Goal: Contribute content: Add original content to the website for others to see

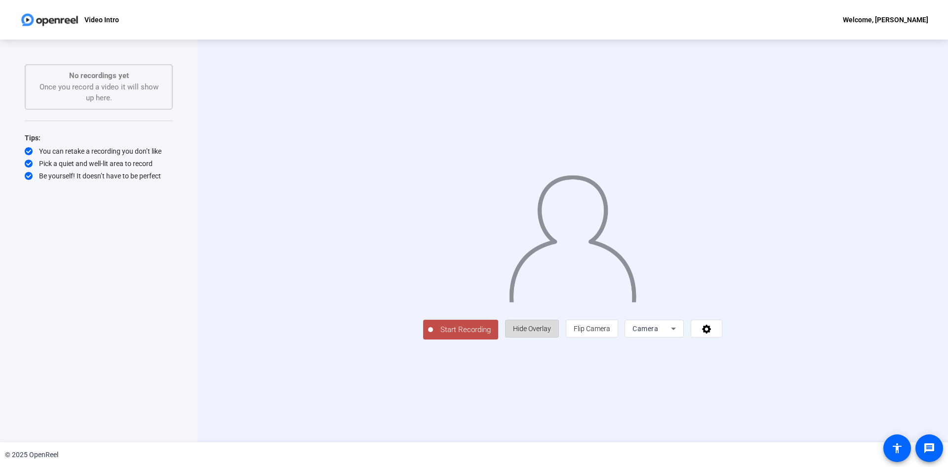
click at [551, 332] on span "Hide Overlay" at bounding box center [532, 328] width 38 height 8
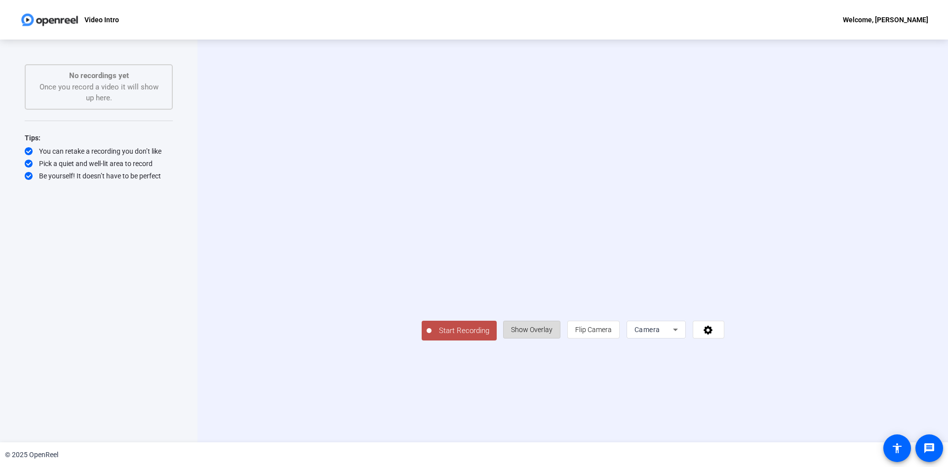
click at [553, 333] on span "Show Overlay" at bounding box center [531, 329] width 41 height 8
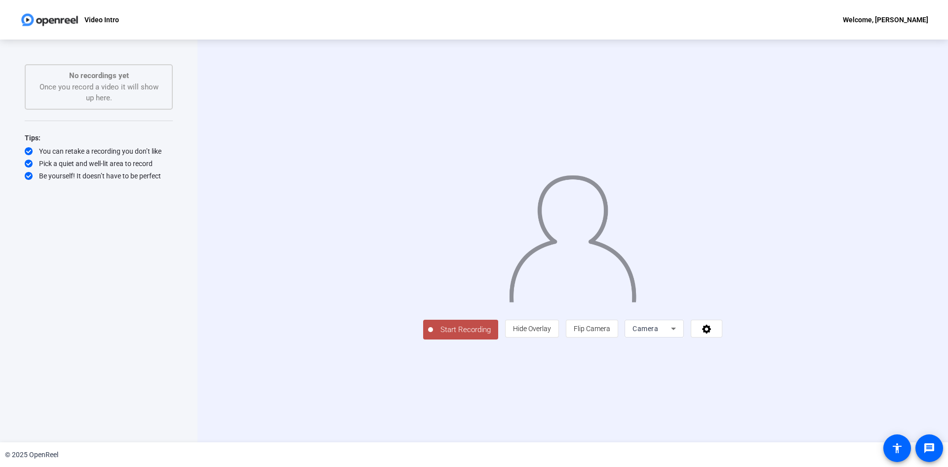
click at [624, 274] on img at bounding box center [572, 234] width 129 height 135
click at [433, 335] on span "Start Recording" at bounding box center [465, 329] width 65 height 11
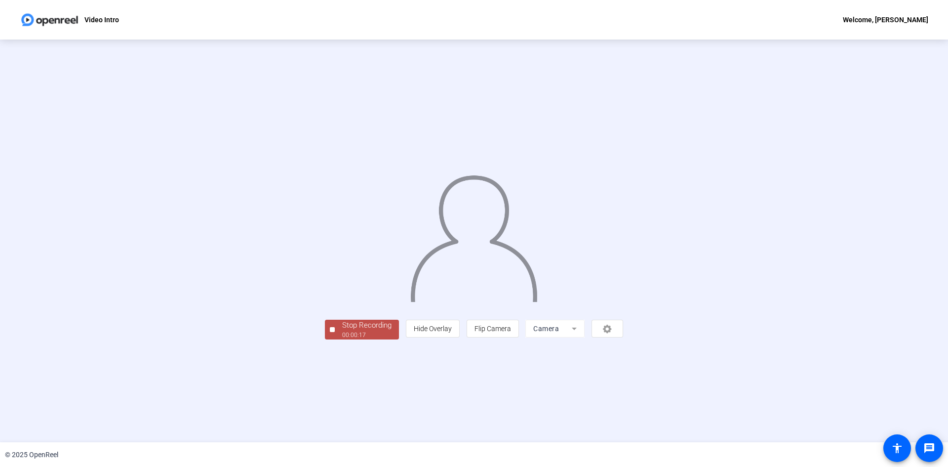
click at [342, 331] on div "Stop Recording" at bounding box center [366, 325] width 49 height 11
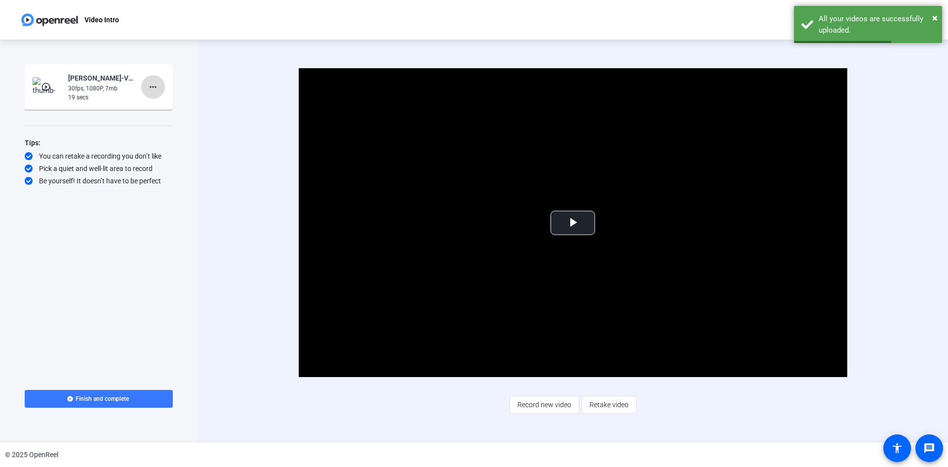
click at [151, 90] on mat-icon "more_horiz" at bounding box center [153, 87] width 12 height 12
click at [157, 120] on span "Retake" at bounding box center [169, 120] width 40 height 12
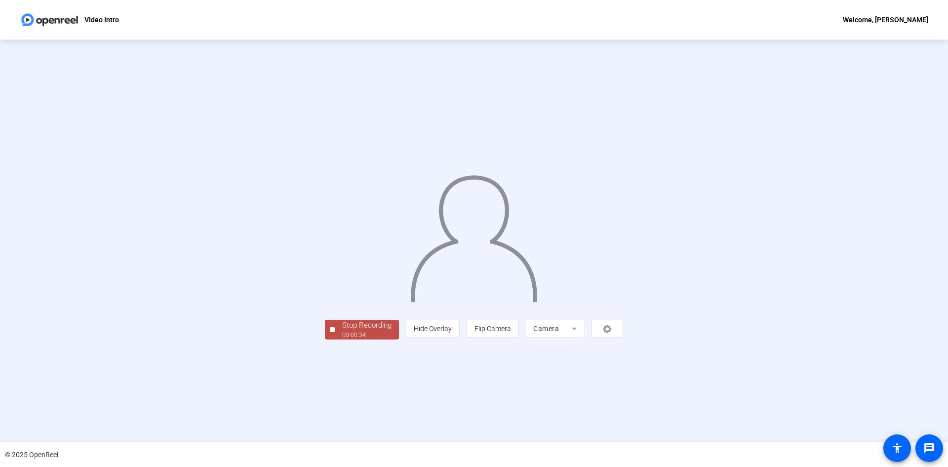
click at [342, 339] on div "00:00:34" at bounding box center [366, 334] width 49 height 9
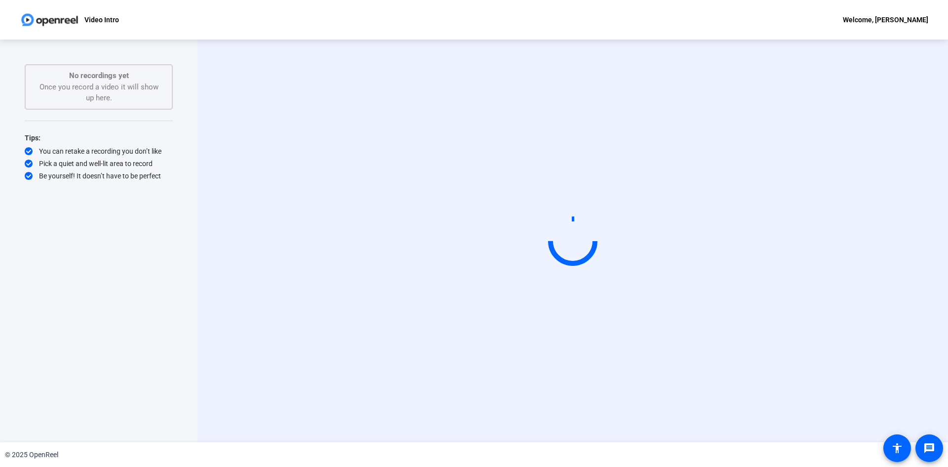
click at [95, 21] on p "Video Intro" at bounding box center [101, 20] width 35 height 12
click at [509, 235] on video at bounding box center [573, 240] width 148 height 83
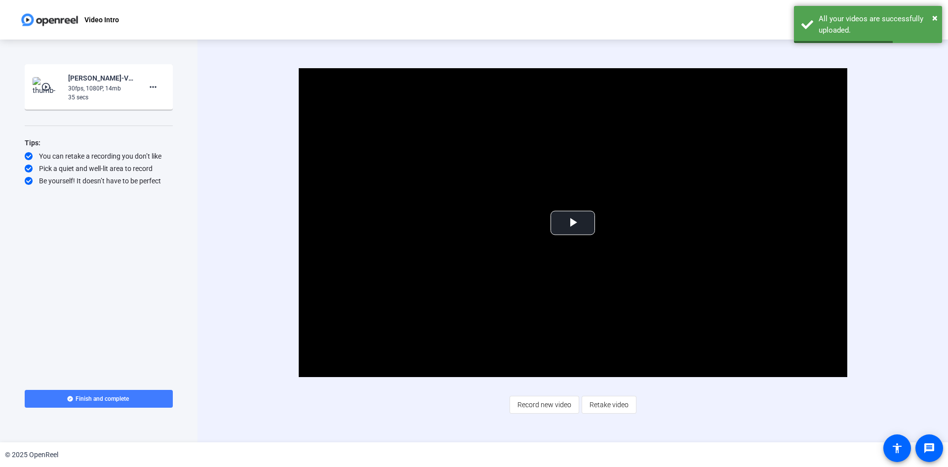
click at [148, 401] on span at bounding box center [99, 399] width 148 height 24
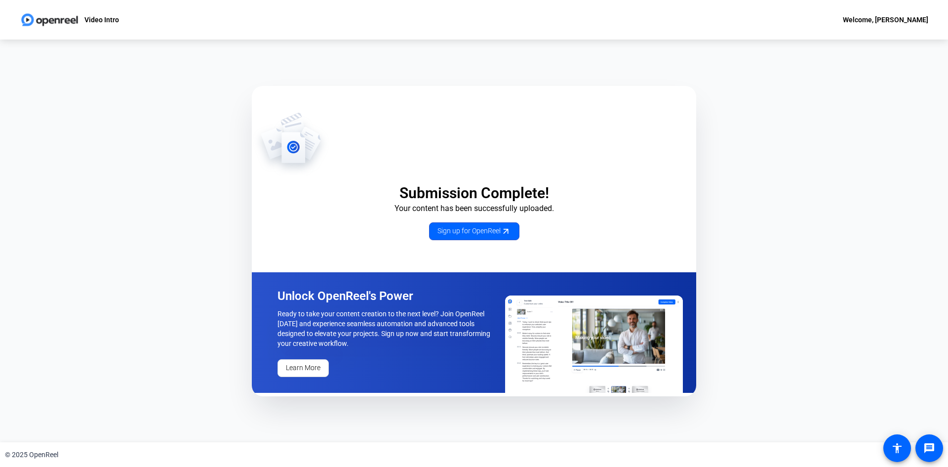
click at [19, 23] on div "Video Intro Welcome, Hawra Ahmad" at bounding box center [474, 20] width 948 height 40
click at [91, 18] on p "Video Intro" at bounding box center [101, 20] width 35 height 12
click at [446, 227] on span "Sign up for OpenReel" at bounding box center [475, 231] width 74 height 10
click at [17, 6] on div "Video Intro Welcome, Hawra Ahmad" at bounding box center [474, 20] width 948 height 40
click at [39, 22] on img at bounding box center [50, 20] width 60 height 20
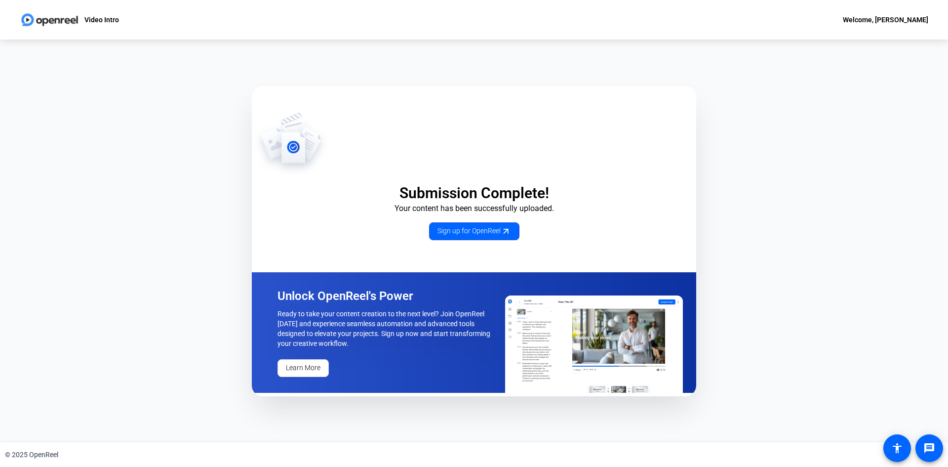
click at [883, 18] on div "Welcome, [PERSON_NAME]" at bounding box center [885, 20] width 85 height 12
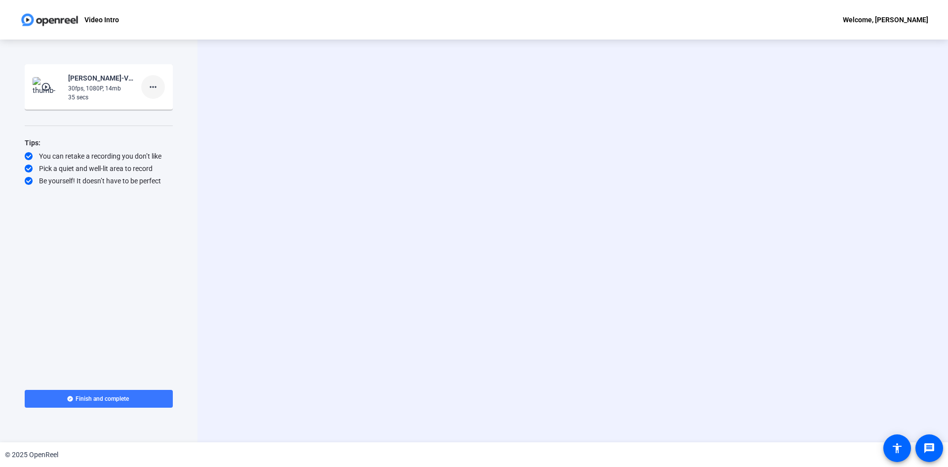
click at [152, 91] on mat-icon "more_horiz" at bounding box center [153, 87] width 12 height 12
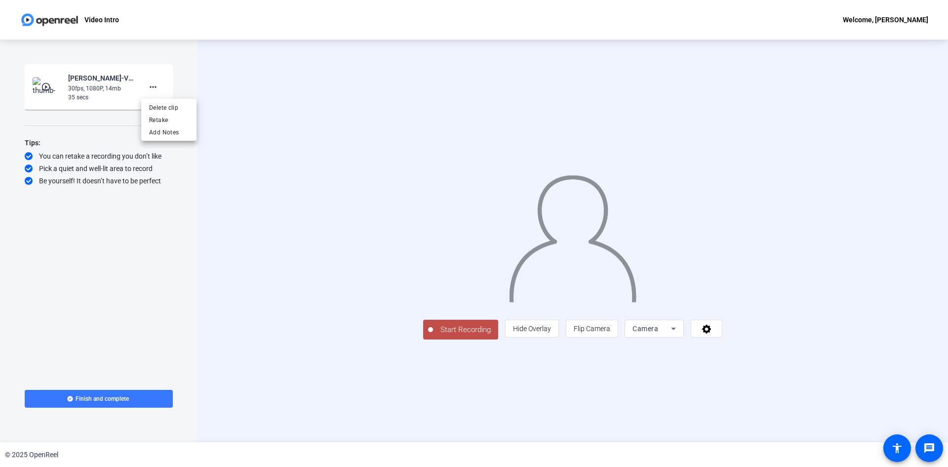
click at [352, 406] on div at bounding box center [474, 233] width 948 height 467
click at [433, 335] on span "Start Recording" at bounding box center [465, 329] width 65 height 11
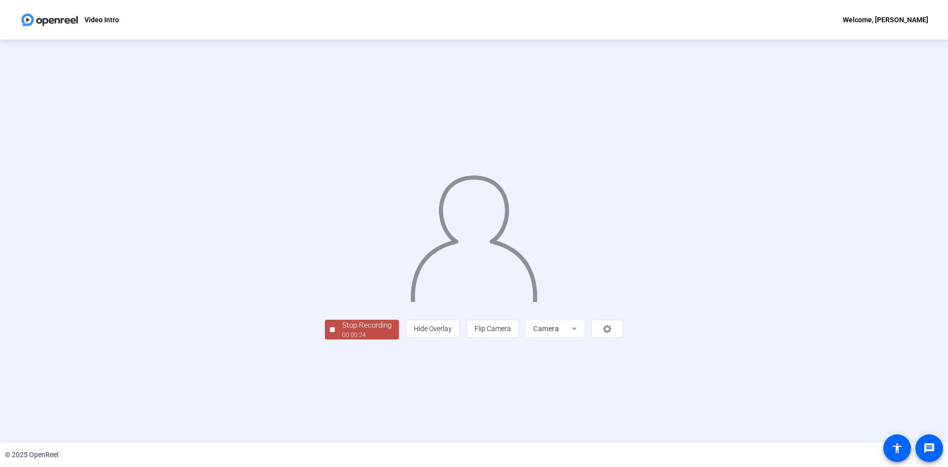
click at [342, 331] on div "Stop Recording" at bounding box center [366, 325] width 49 height 11
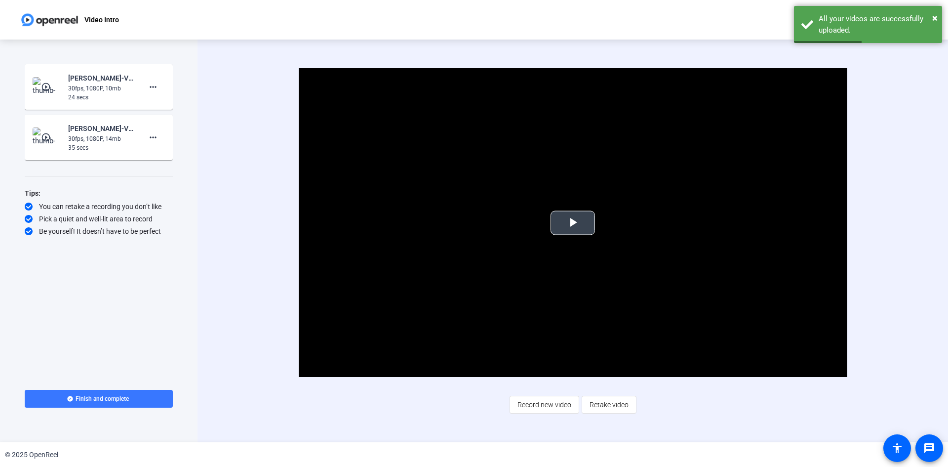
click at [573, 223] on span "Video Player" at bounding box center [573, 223] width 0 height 0
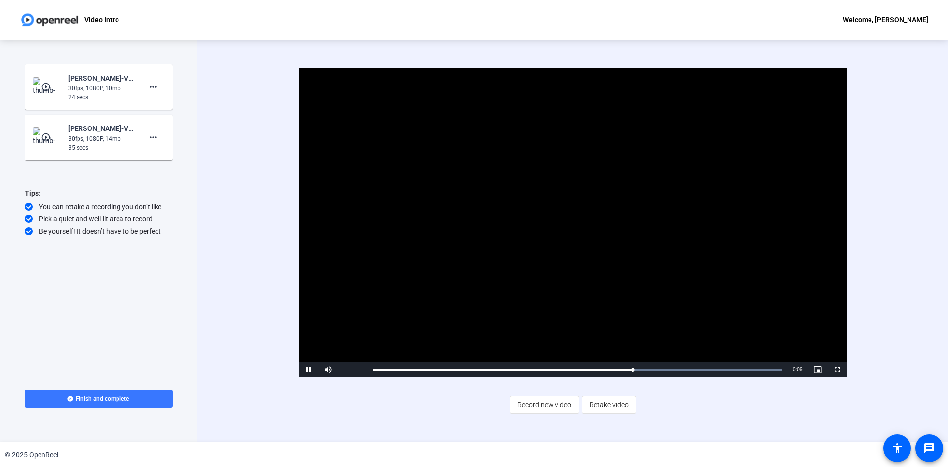
click at [51, 92] on img at bounding box center [47, 87] width 29 height 20
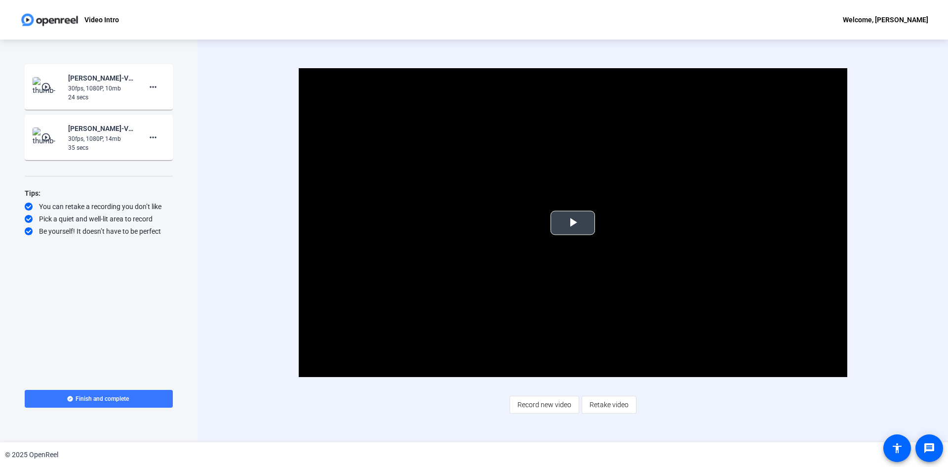
click at [573, 223] on span "Video Player" at bounding box center [573, 223] width 0 height 0
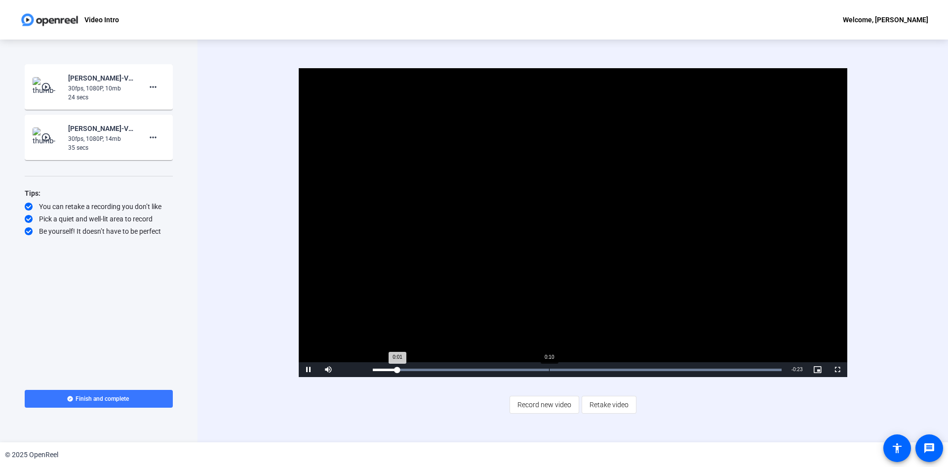
click at [552, 376] on div "Loaded : 100.00% 0:10 0:01" at bounding box center [577, 369] width 419 height 15
click at [125, 409] on span at bounding box center [99, 399] width 148 height 24
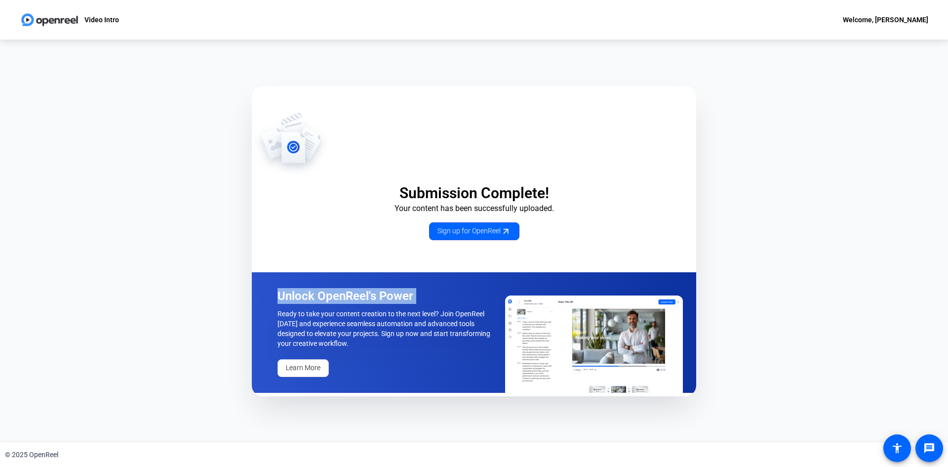
drag, startPoint x: 131, startPoint y: 307, endPoint x: 344, endPoint y: 279, distance: 214.7
click at [226, 296] on div "Submission Complete! Your content has been successfully uploaded. Sign up for O…" at bounding box center [474, 241] width 948 height 402
